Goal: Transaction & Acquisition: Download file/media

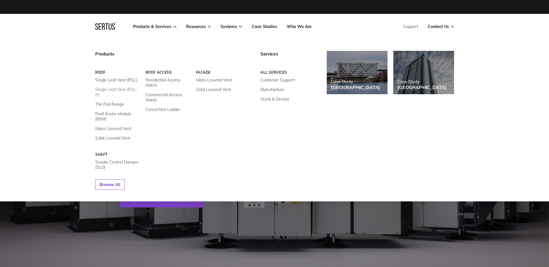
click at [123, 91] on link "Single Leaf Vent (RSL-R)" at bounding box center [118, 92] width 46 height 10
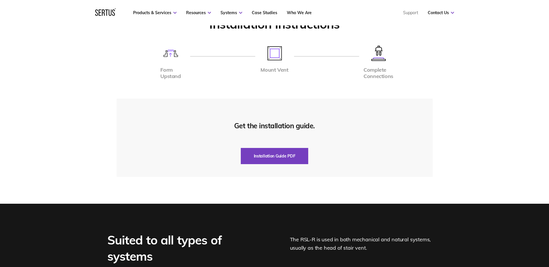
scroll to position [1388, 0]
click at [276, 158] on button "Installation Guide PDF" at bounding box center [275, 156] width 68 height 16
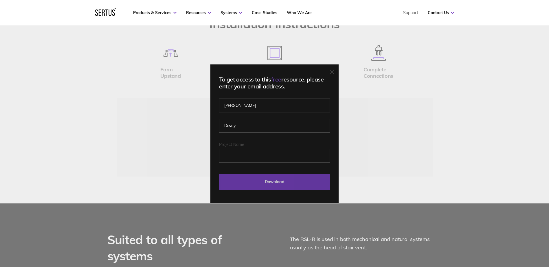
click at [277, 178] on input "Download" at bounding box center [274, 182] width 111 height 16
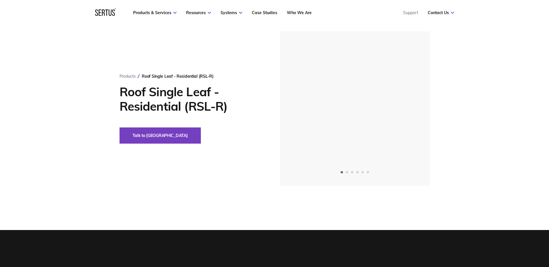
scroll to position [0, 0]
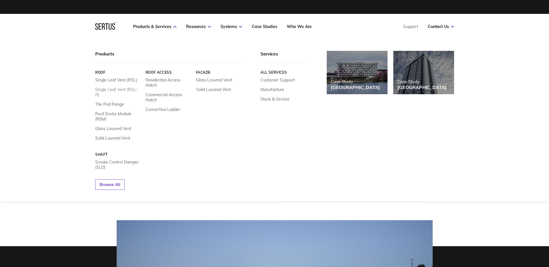
click at [118, 89] on link "Single Leaf Vent (RSL-R)" at bounding box center [118, 92] width 46 height 10
click at [126, 87] on link "Single Leaf Vent (RSL-R)" at bounding box center [118, 92] width 46 height 10
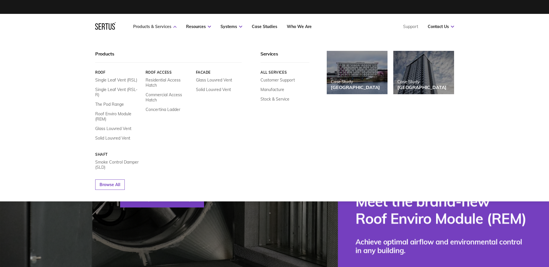
click at [174, 27] on icon at bounding box center [174, 27] width 3 height 2
